Goal: Complete application form

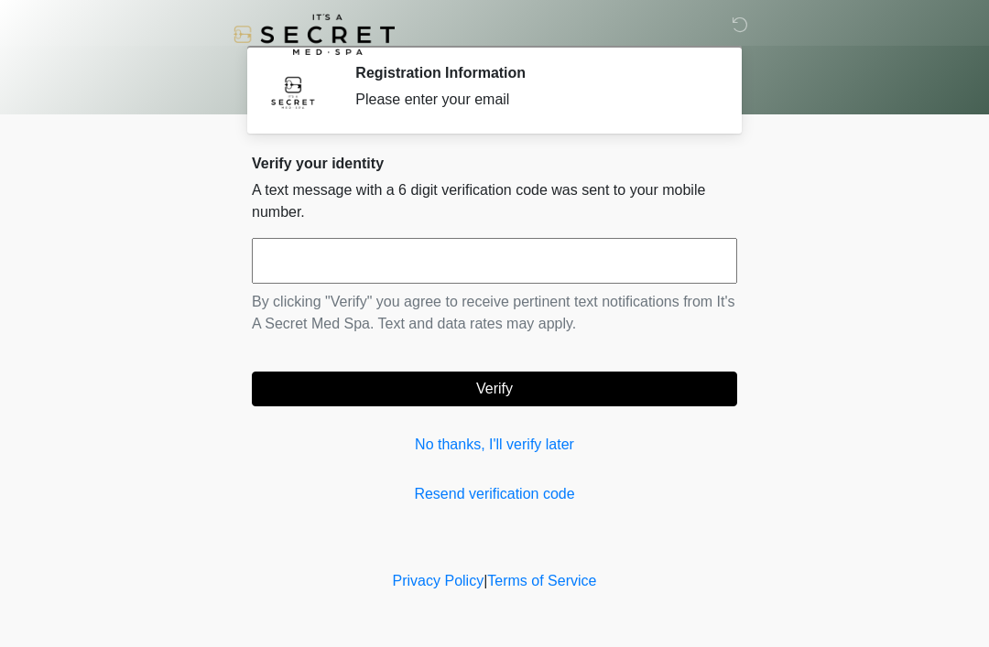
click at [527, 446] on link "No thanks, I'll verify later" at bounding box center [494, 445] width 485 height 22
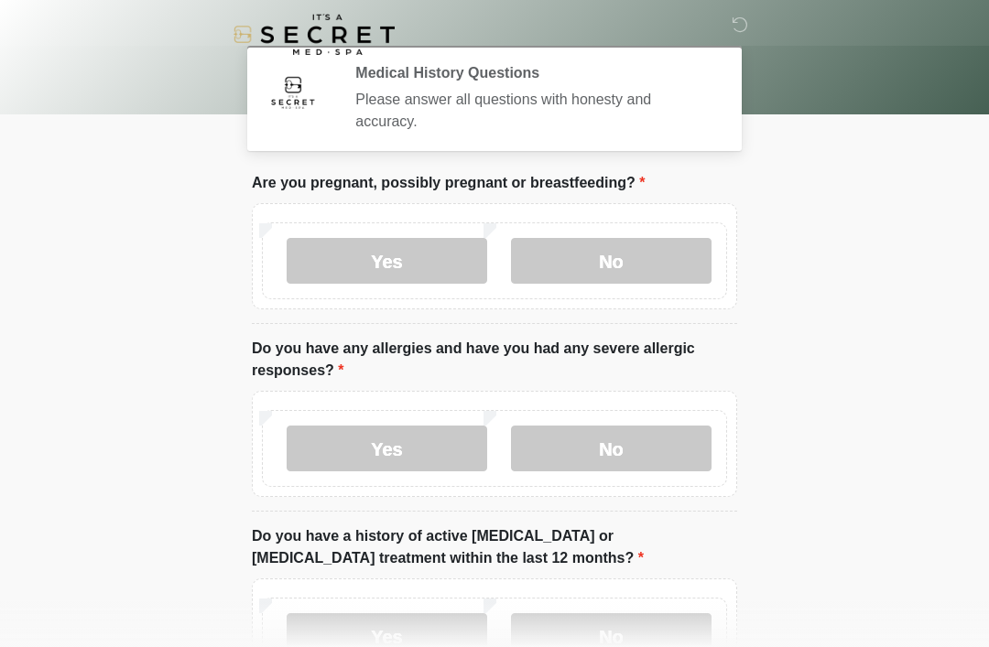
click at [652, 255] on label "No" at bounding box center [611, 261] width 200 height 46
click at [639, 444] on label "No" at bounding box center [611, 449] width 200 height 46
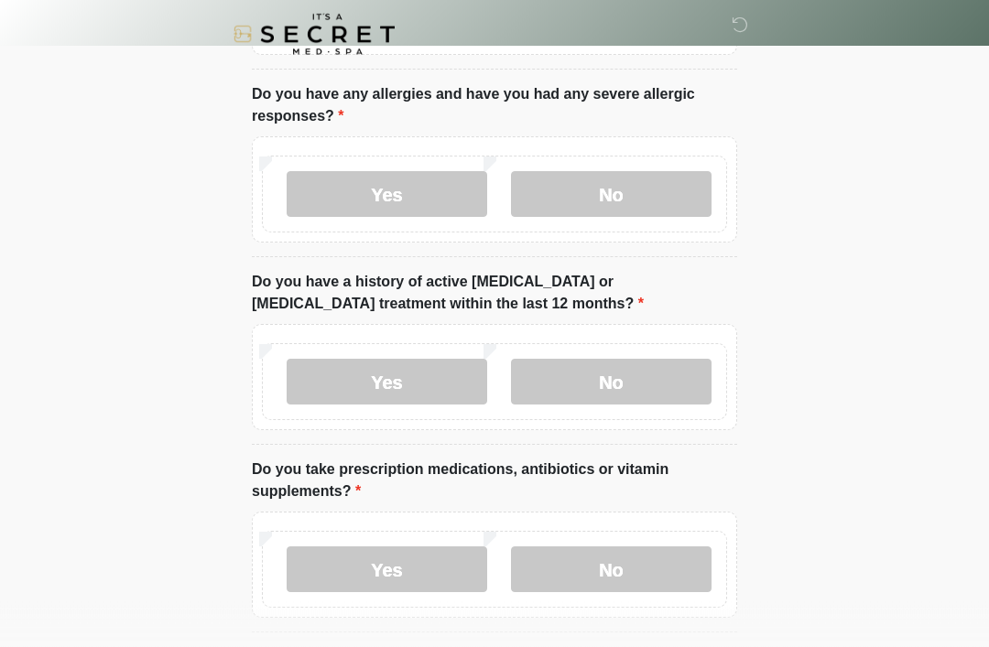
click at [611, 402] on label "No" at bounding box center [611, 383] width 200 height 46
click at [604, 579] on label "No" at bounding box center [611, 569] width 200 height 46
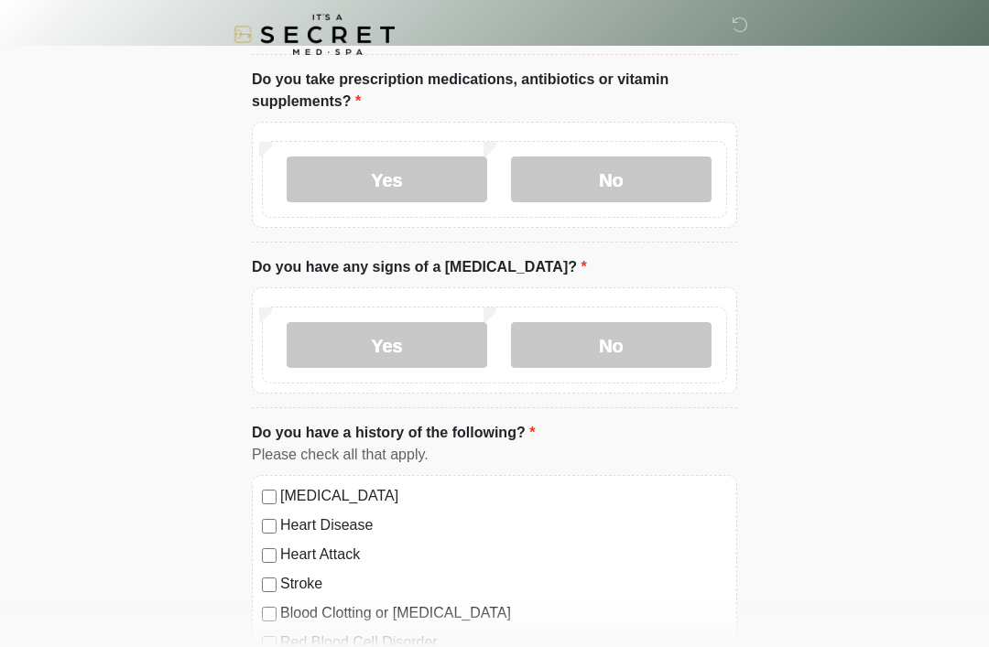
click at [638, 341] on label "No" at bounding box center [611, 345] width 200 height 46
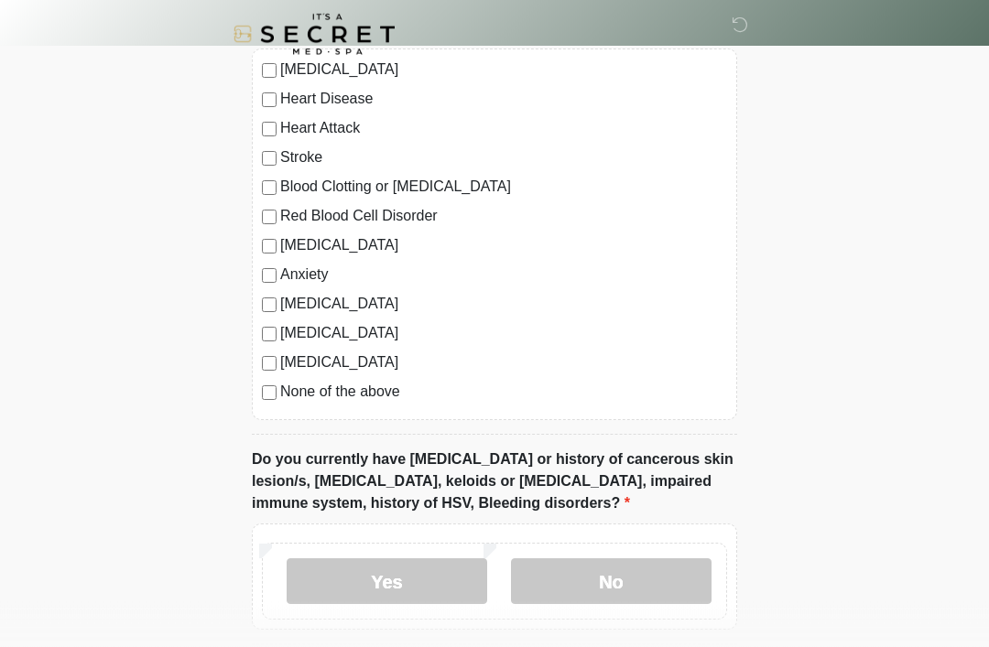
scroll to position [1116, 0]
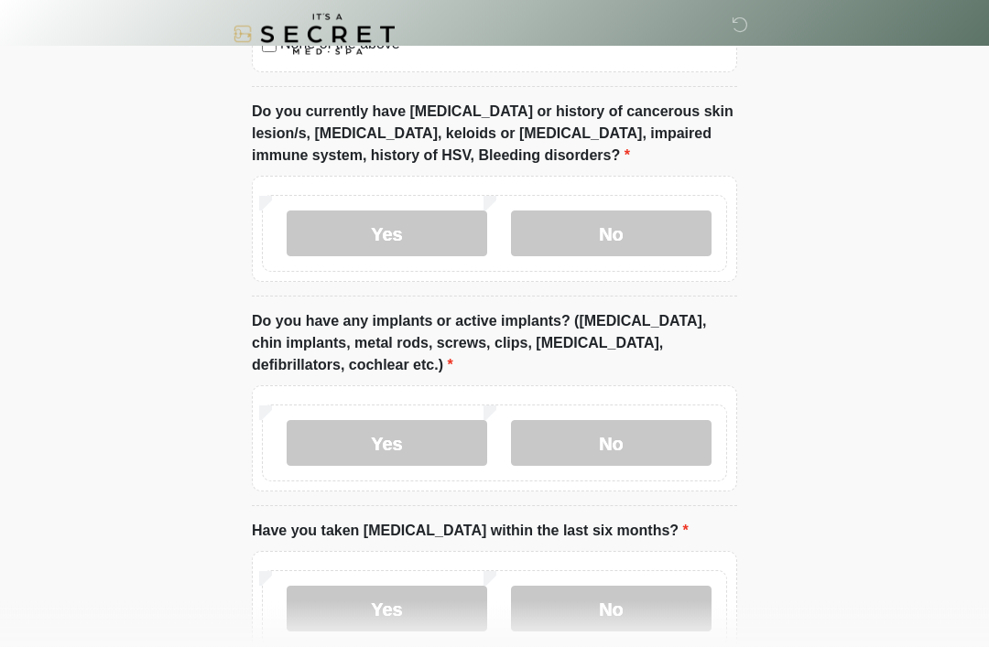
click at [624, 449] on label "No" at bounding box center [611, 444] width 200 height 46
click at [643, 219] on label "No" at bounding box center [611, 234] width 200 height 46
click at [600, 609] on label "No" at bounding box center [611, 609] width 200 height 46
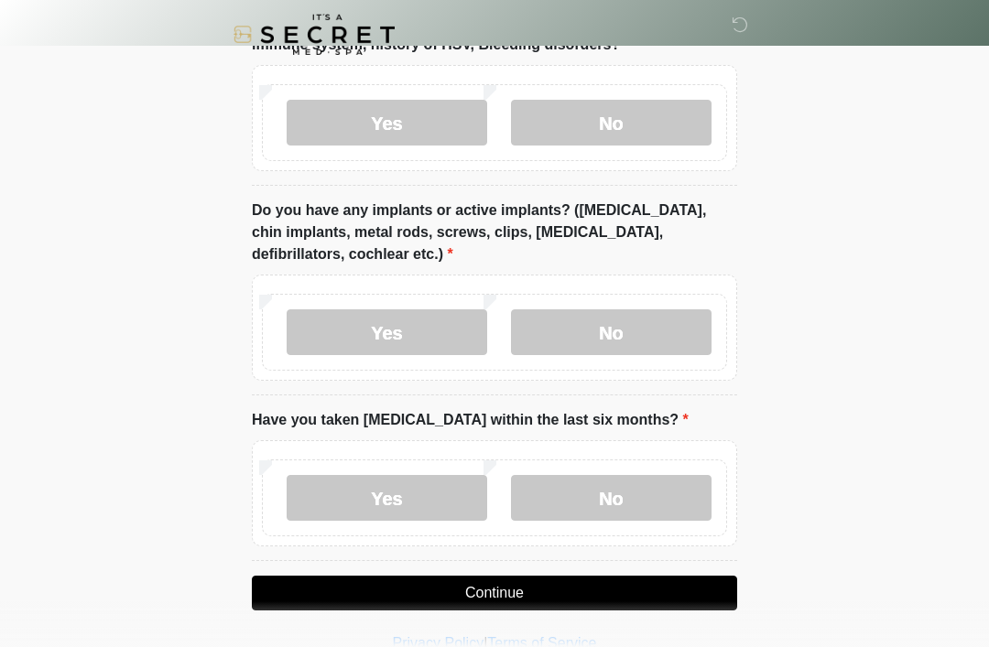
click at [461, 584] on button "Continue" at bounding box center [494, 593] width 485 height 35
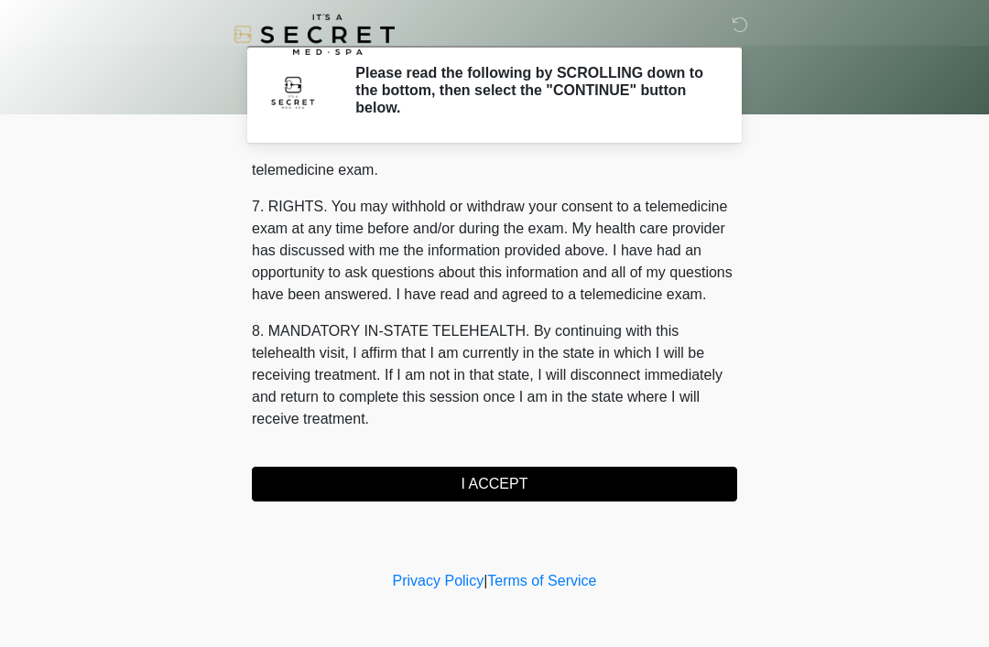
scroll to position [781, 0]
click at [526, 485] on button "I ACCEPT" at bounding box center [494, 484] width 485 height 35
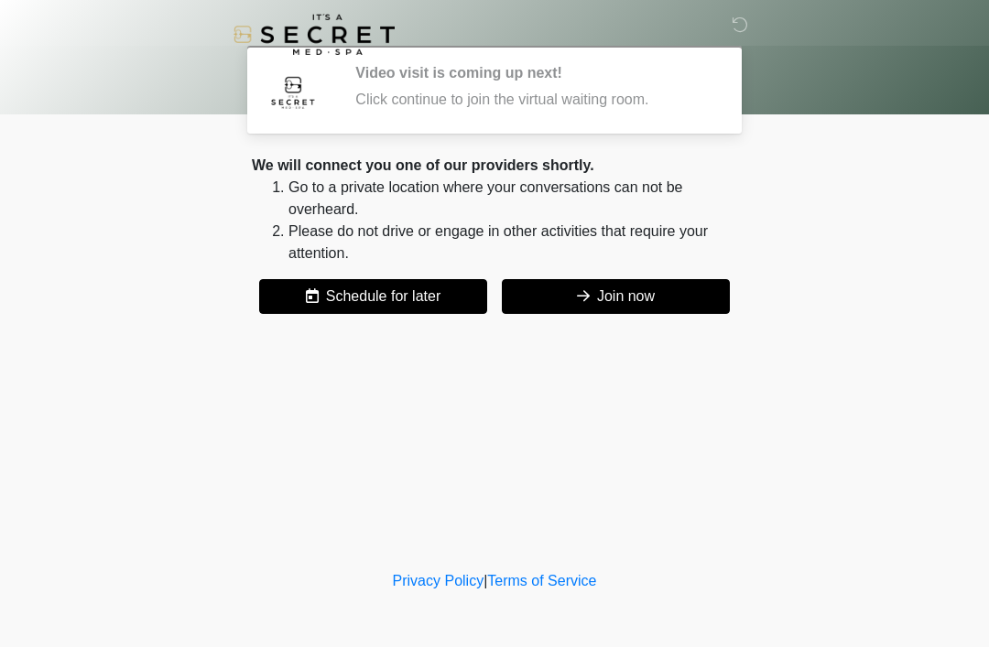
click at [663, 298] on button "Join now" at bounding box center [616, 296] width 228 height 35
